Goal: Information Seeking & Learning: Learn about a topic

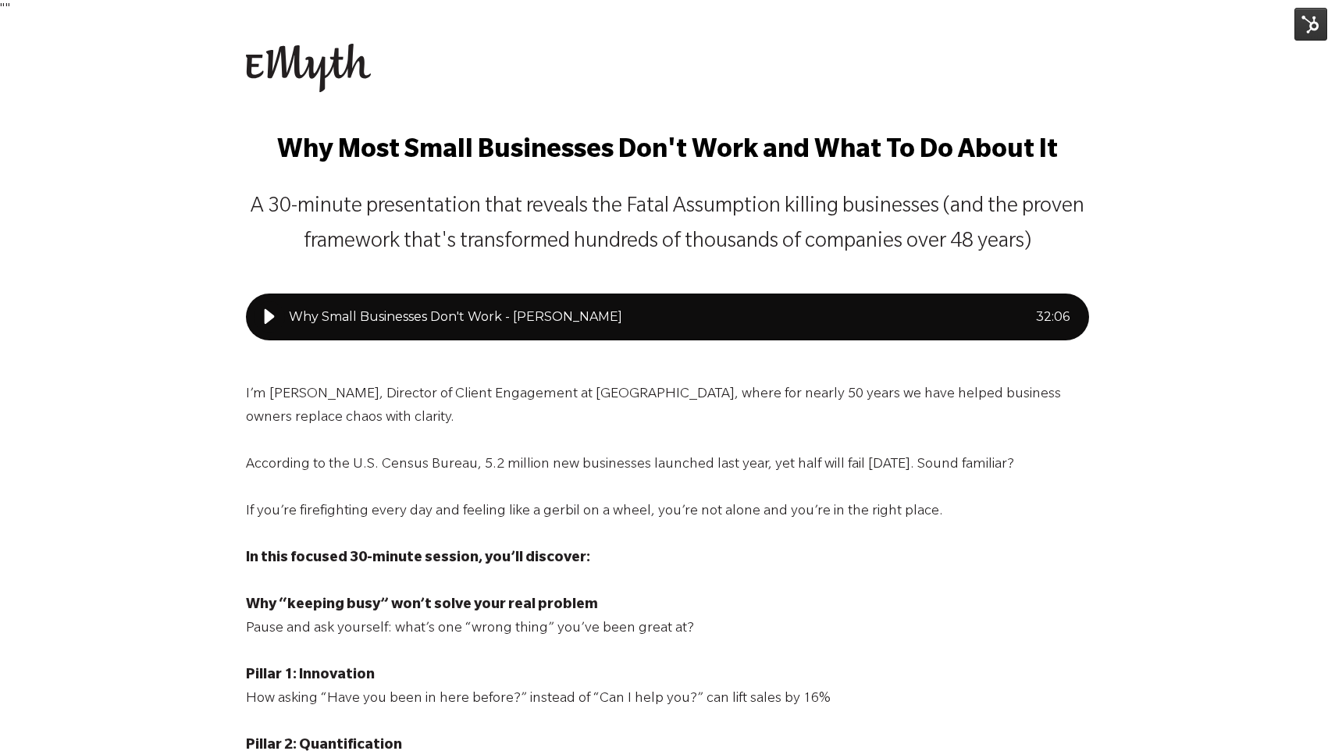
click at [1314, 26] on img at bounding box center [1310, 24] width 33 height 33
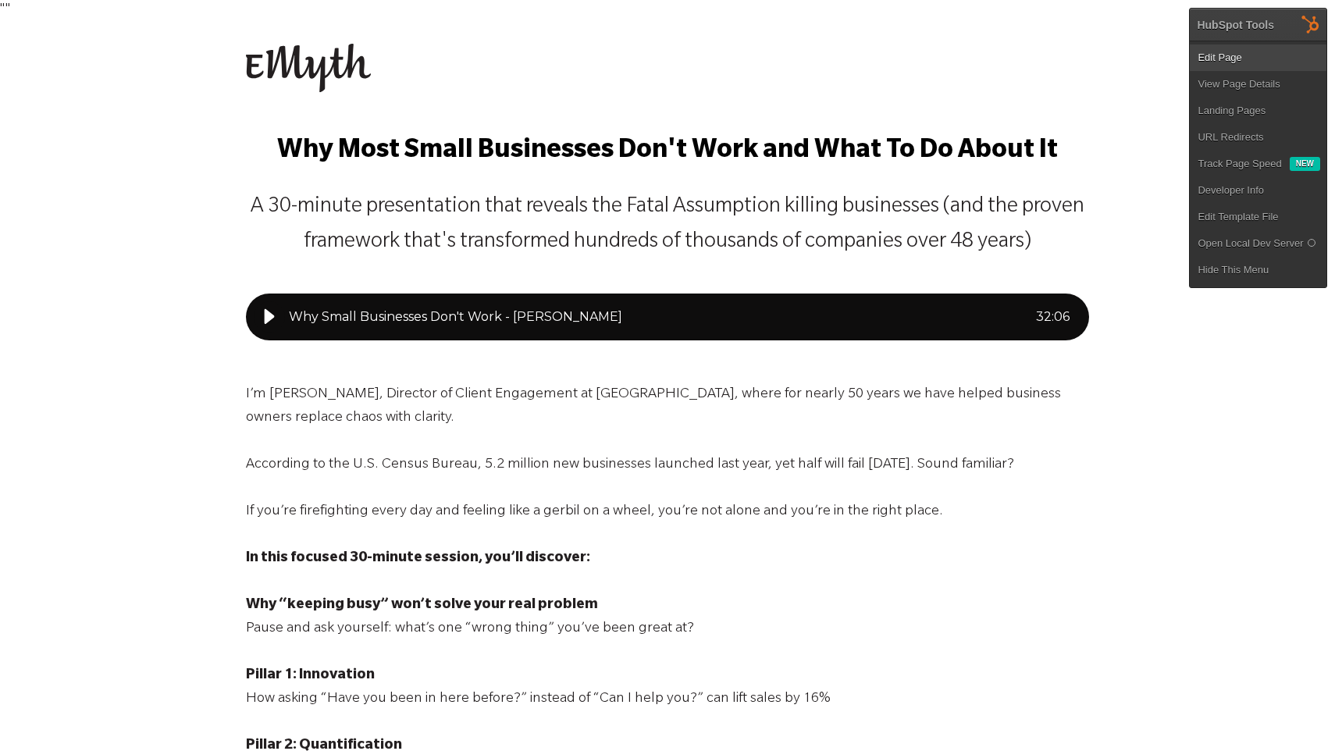
click at [1276, 60] on link "Edit Page" at bounding box center [1258, 57] width 137 height 27
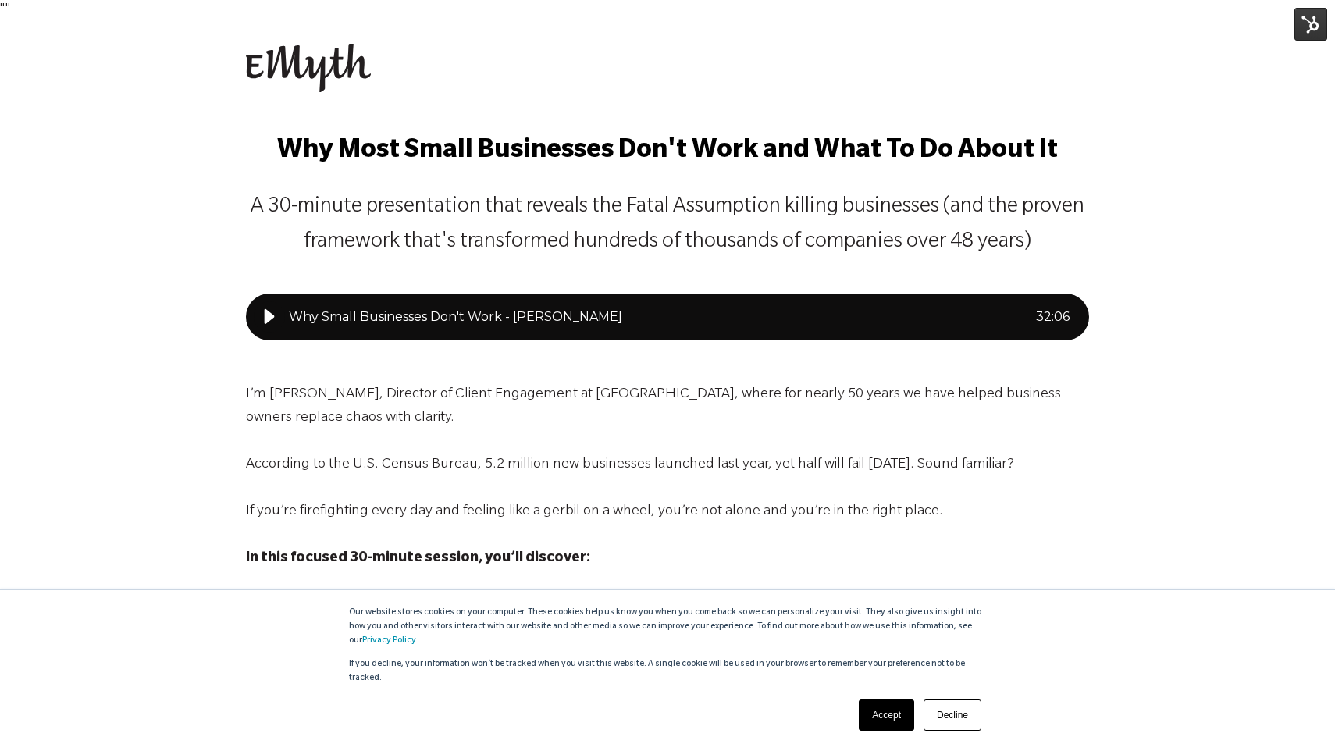
click at [948, 713] on link "Decline" at bounding box center [952, 714] width 58 height 31
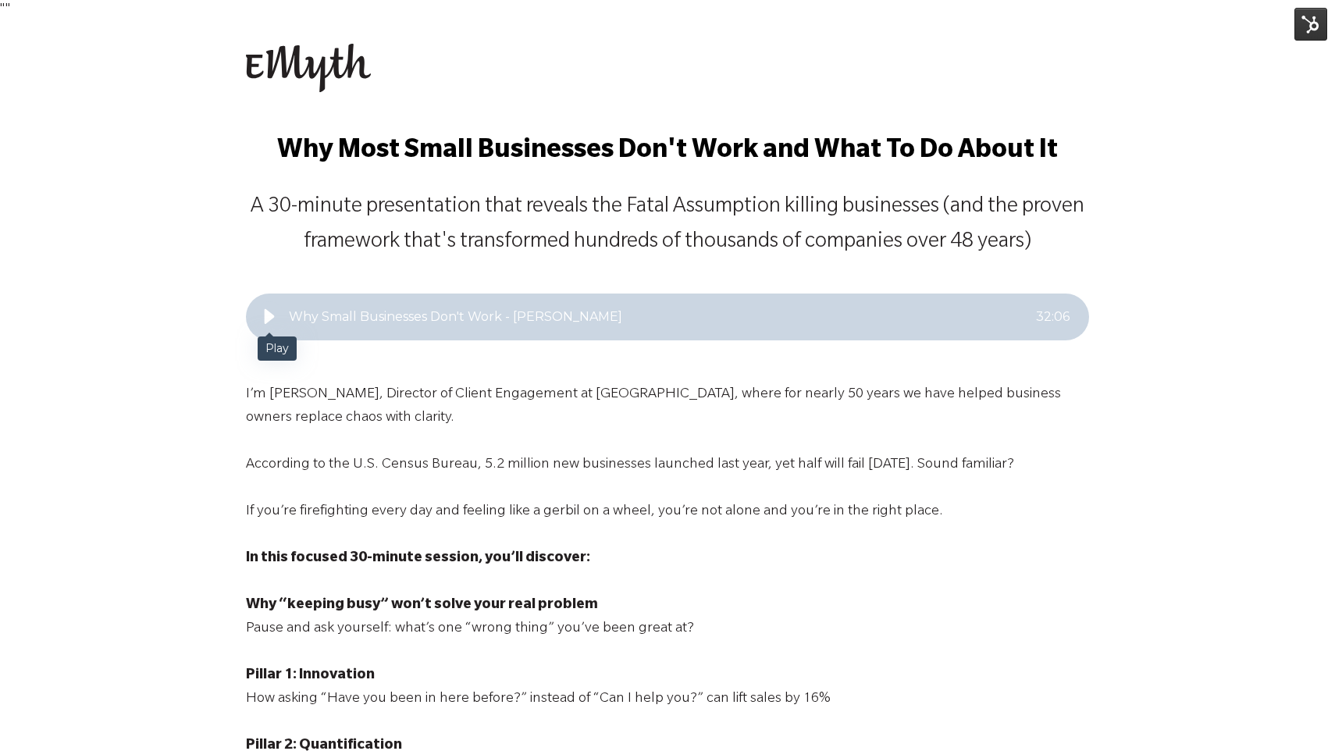
click at [263, 315] on icon "Play" at bounding box center [269, 317] width 19 height 19
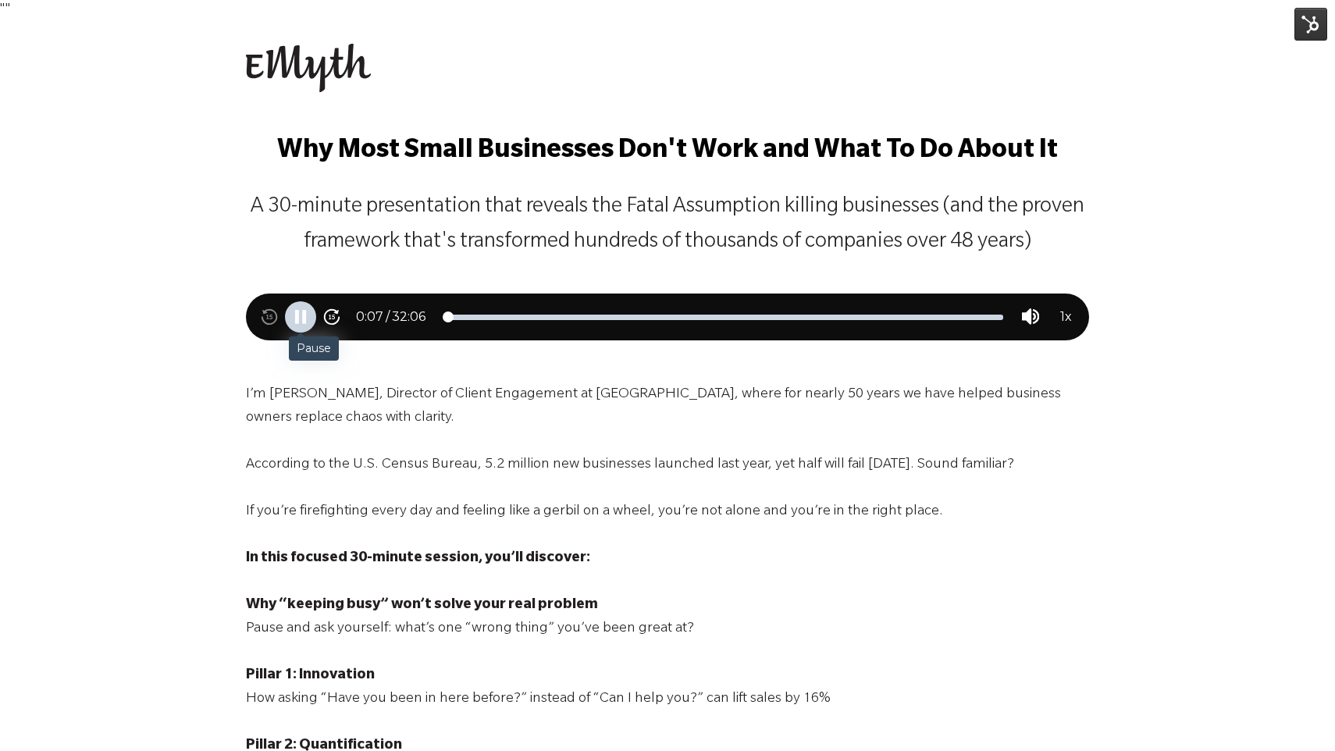
click at [294, 315] on icon "Pause" at bounding box center [300, 316] width 17 height 17
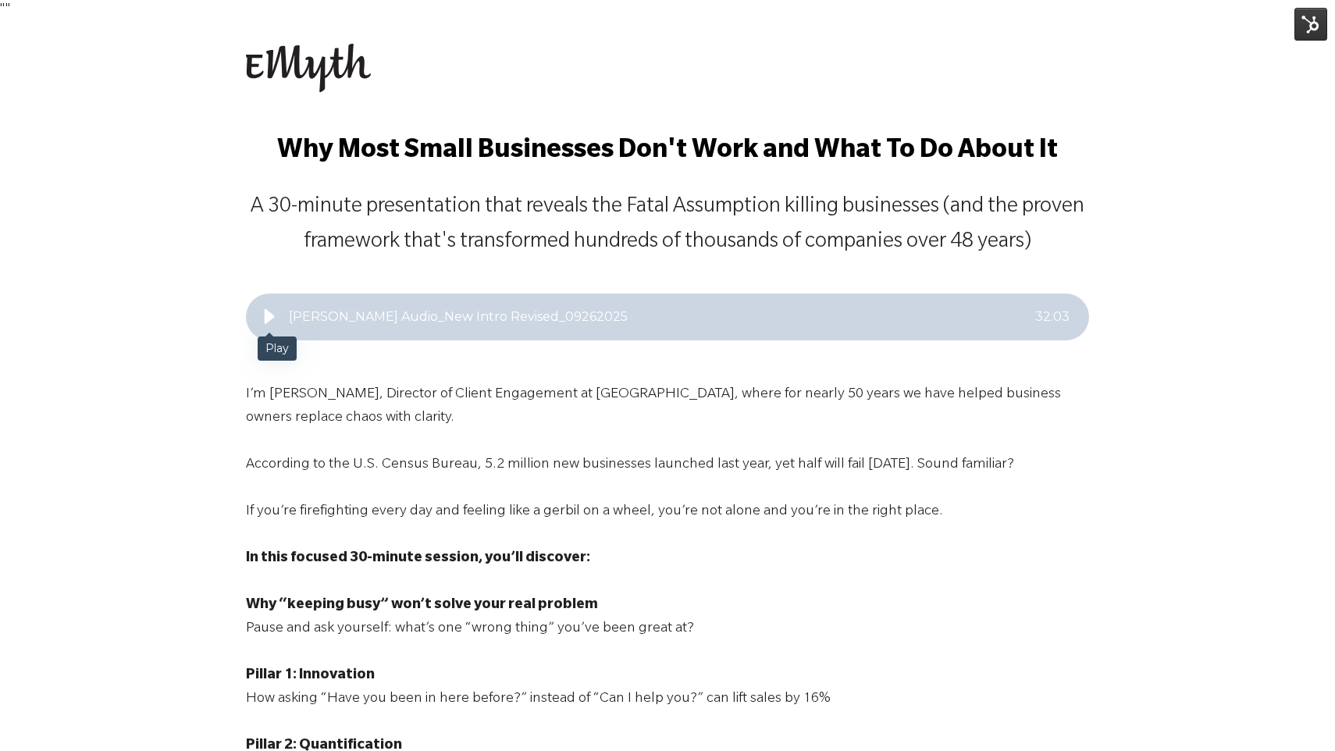
click at [265, 313] on icon "Play" at bounding box center [270, 316] width 10 height 15
click at [263, 323] on icon "Play" at bounding box center [269, 317] width 19 height 19
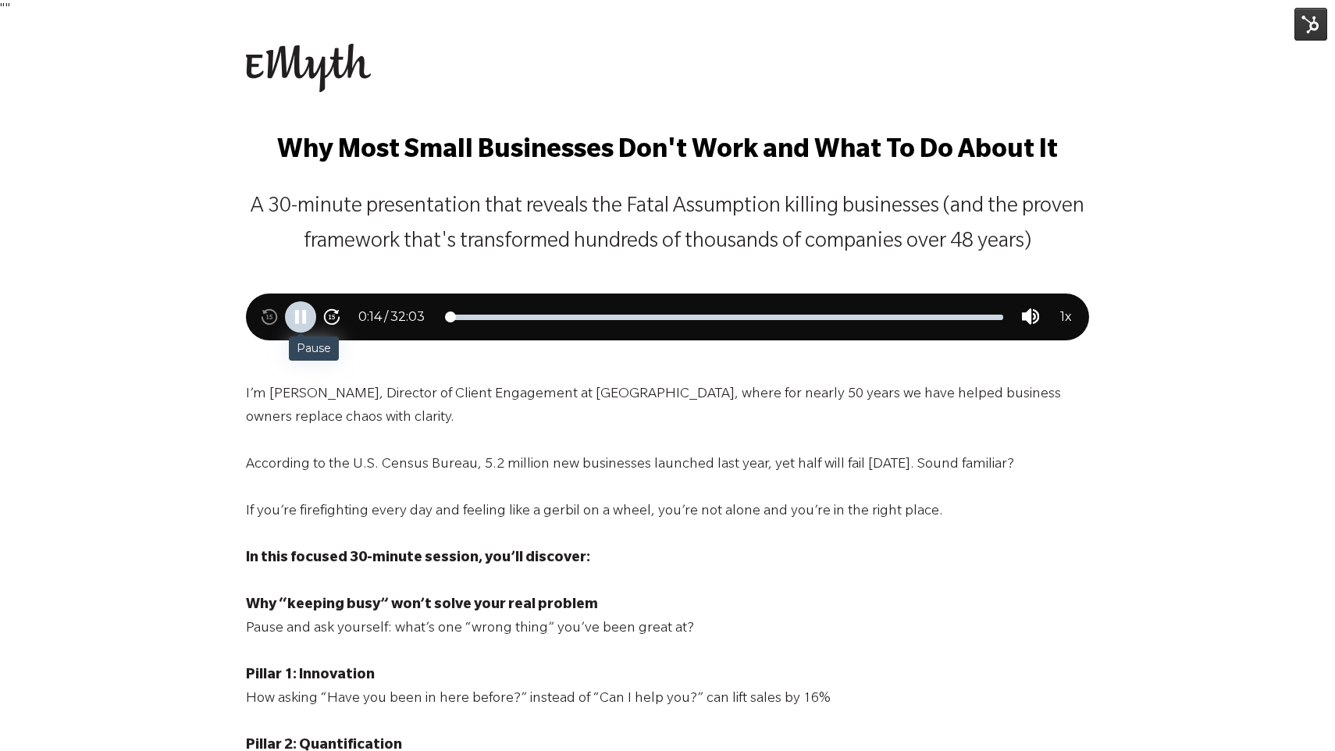
click at [1310, 29] on img at bounding box center [1310, 24] width 33 height 33
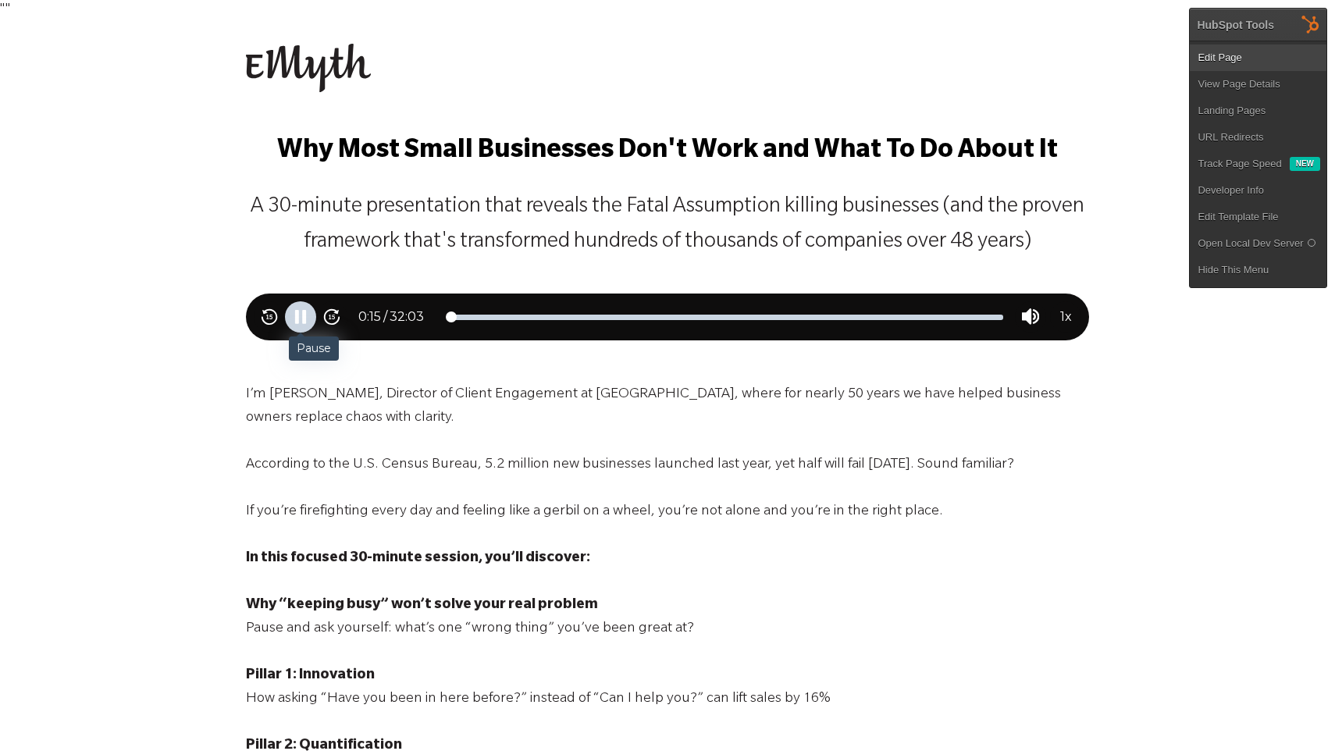
click at [1240, 59] on link "Edit Page" at bounding box center [1258, 57] width 137 height 27
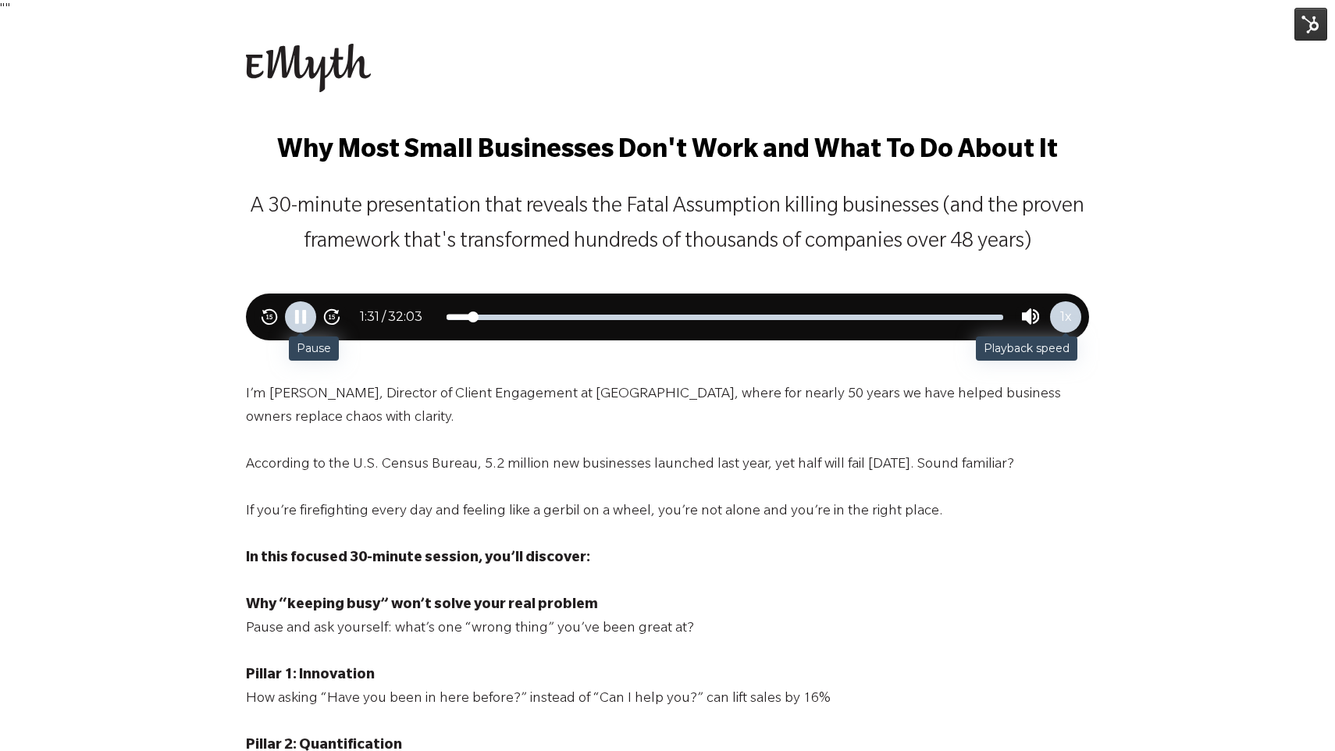
click at [1066, 322] on span "1 x" at bounding box center [1066, 317] width 12 height 19
click at [1063, 312] on icon "Speed up playback" at bounding box center [1064, 316] width 7 height 13
